Goal: Communication & Community: Answer question/provide support

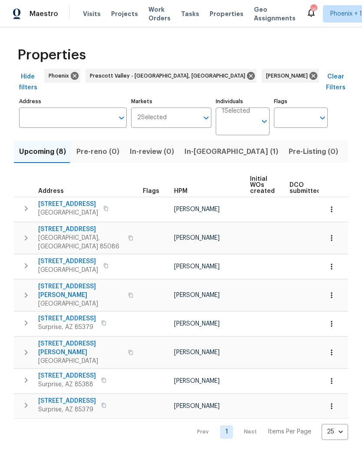
click at [197, 146] on span "In-reno (1)" at bounding box center [231, 152] width 94 height 12
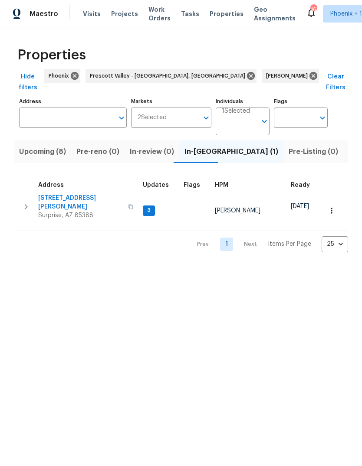
click at [25, 202] on icon "button" at bounding box center [26, 207] width 10 height 10
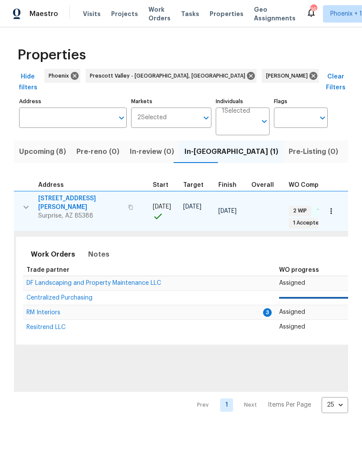
scroll to position [0, 171]
click at [49, 310] on span "RM Interiors" at bounding box center [45, 313] width 34 height 6
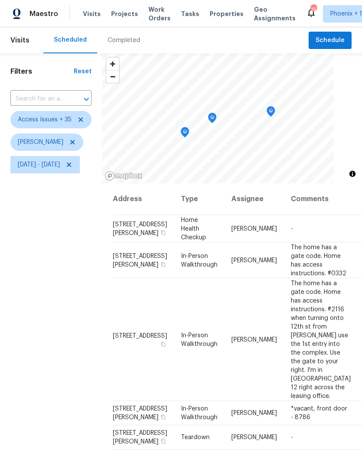
click at [216, 120] on icon "Map marker" at bounding box center [212, 118] width 8 height 10
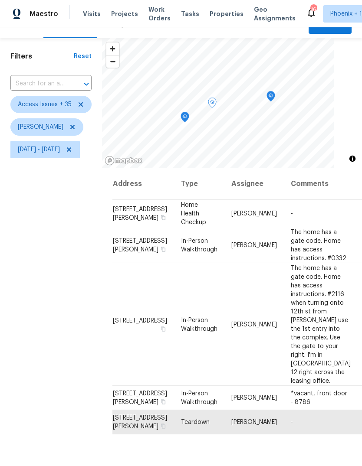
scroll to position [16, 0]
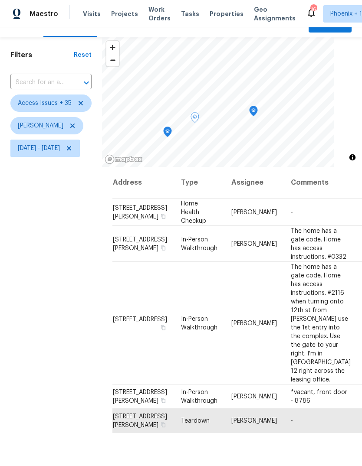
click at [257, 110] on icon "Map marker" at bounding box center [253, 111] width 8 height 10
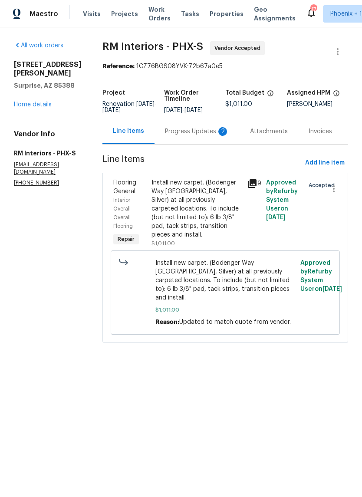
click at [186, 136] on div "Progress Updates 2" at bounding box center [196, 131] width 85 height 26
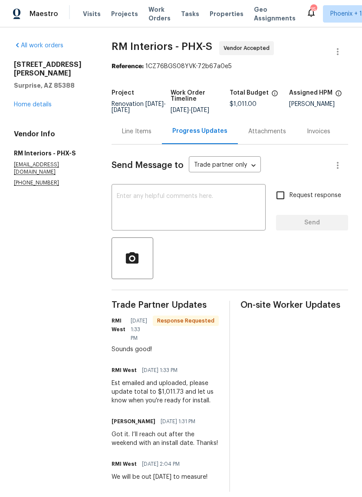
click at [207, 220] on textarea at bounding box center [189, 208] width 144 height 30
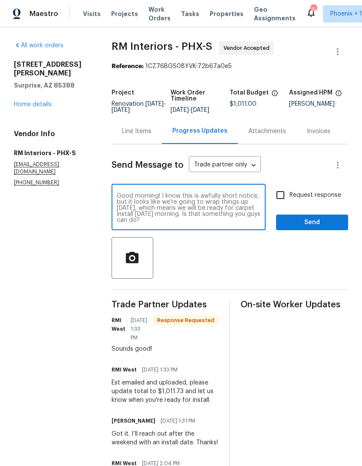
type textarea "Good morning! I know this is awfully short notice, but it looks like we’re goin…"
click at [230, 270] on div at bounding box center [230, 258] width 236 height 42
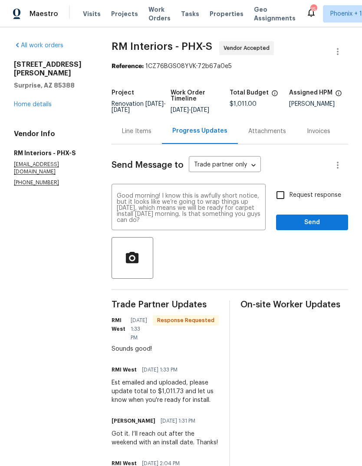
click at [323, 228] on span "Send" at bounding box center [312, 222] width 58 height 11
